Goal: Transaction & Acquisition: Purchase product/service

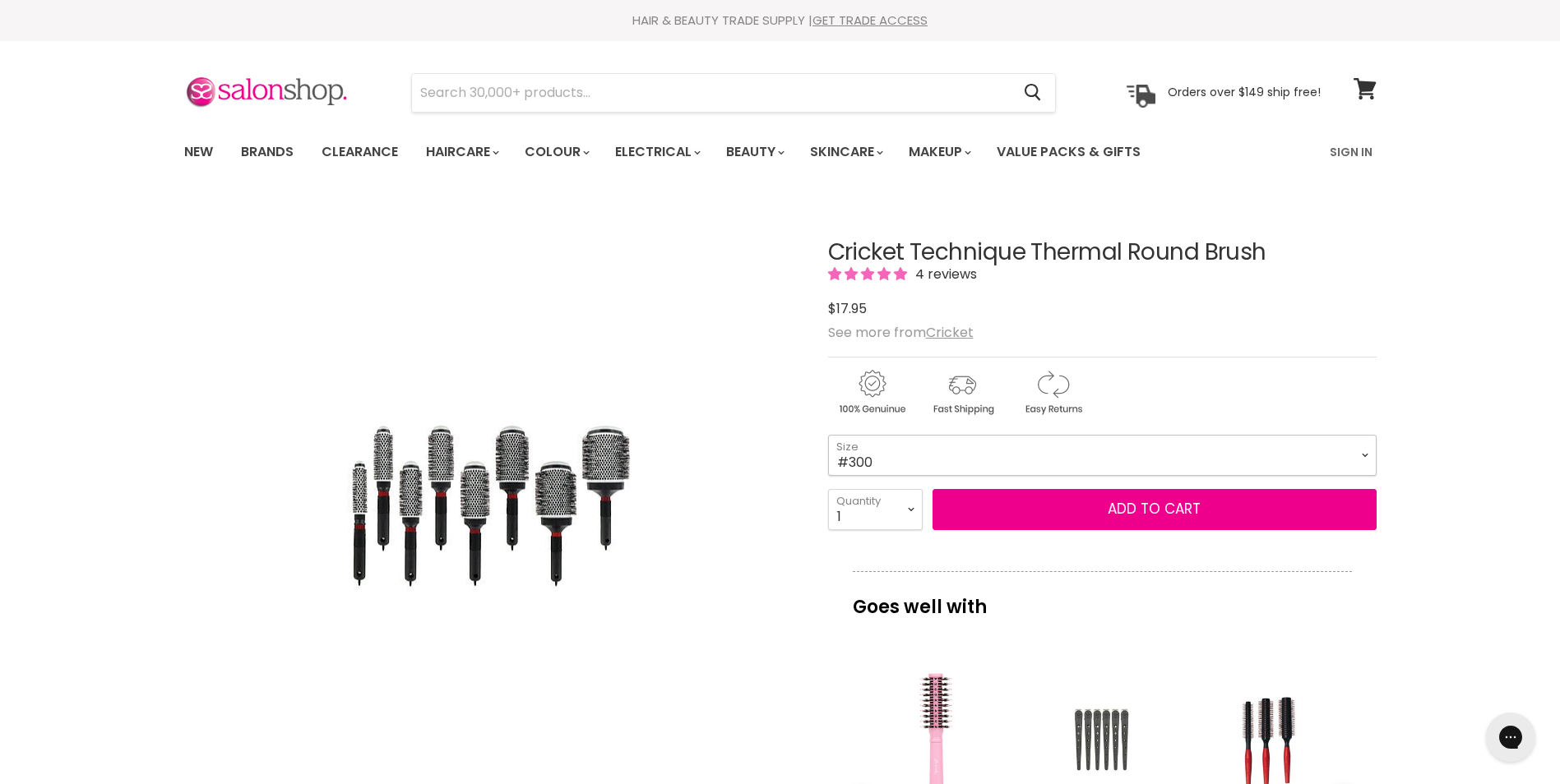
click at [1363, 455] on select "#300 #310 #330 #350 #370 #390 #400 #450" at bounding box center [1102, 455] width 548 height 41
click at [602, 320] on img "Cricket Technique Thermal Round Brush image. Click or Scroll to Zoom." at bounding box center [491, 505] width 288 height 433
